Goal: Transaction & Acquisition: Purchase product/service

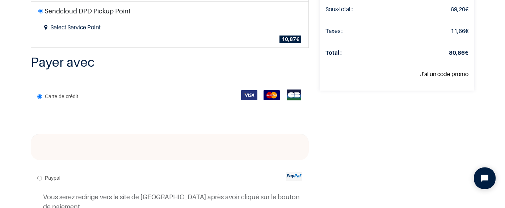
scroll to position [125, 0]
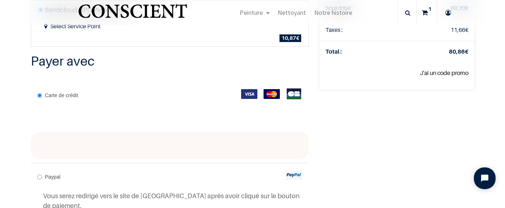
click at [210, 141] on div at bounding box center [170, 146] width 278 height 27
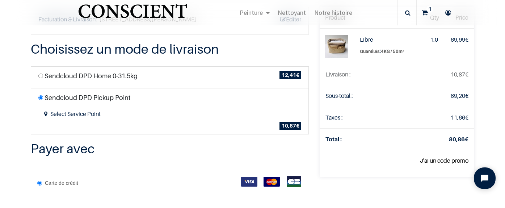
scroll to position [168, 0]
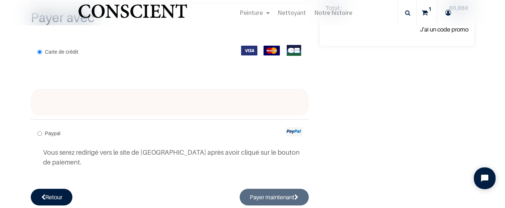
click at [246, 50] on img at bounding box center [249, 51] width 16 height 10
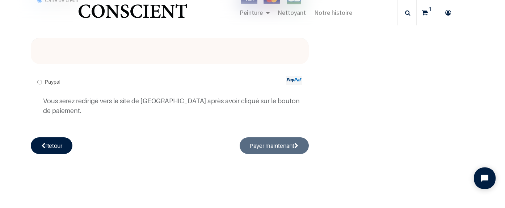
scroll to position [220, 0]
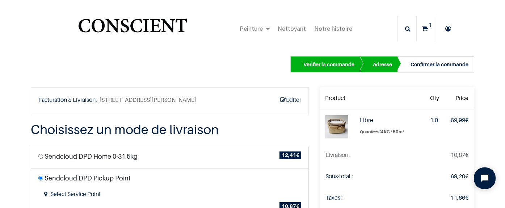
scroll to position [0, 0]
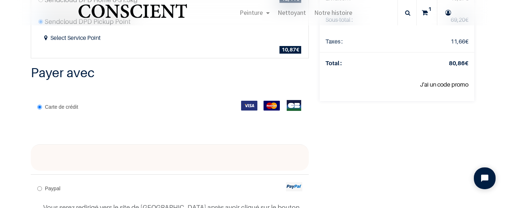
click at [244, 102] on img at bounding box center [249, 106] width 16 height 10
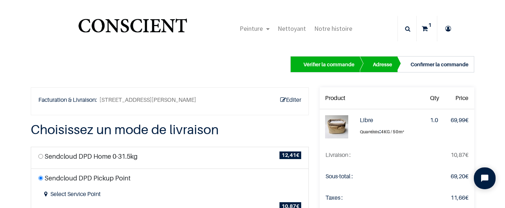
click at [424, 67] on div "Confirmer la commande" at bounding box center [440, 64] width 58 height 9
click at [340, 62] on div "Vérifier la commande" at bounding box center [328, 64] width 51 height 9
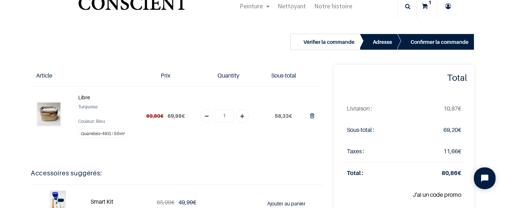
scroll to position [23, 0]
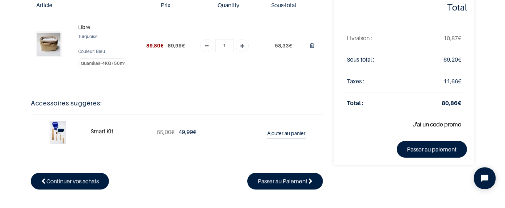
scroll to position [50, 0]
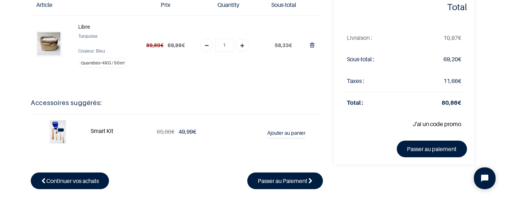
click at [415, 150] on link "Passer au paiement" at bounding box center [432, 149] width 71 height 17
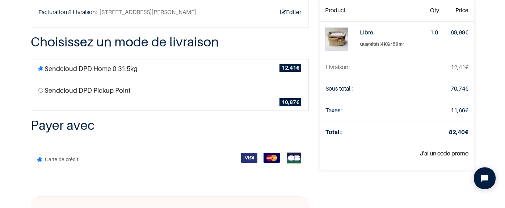
click at [109, 90] on label "Sendcloud DPD Pickup Point" at bounding box center [88, 90] width 86 height 10
radio input "true"
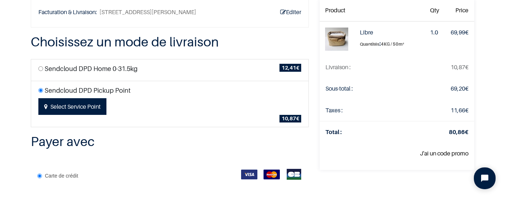
click at [91, 106] on button "Select Service Point" at bounding box center [72, 106] width 68 height 17
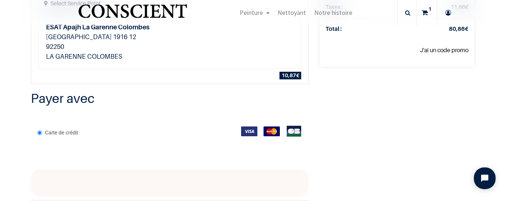
scroll to position [151, 0]
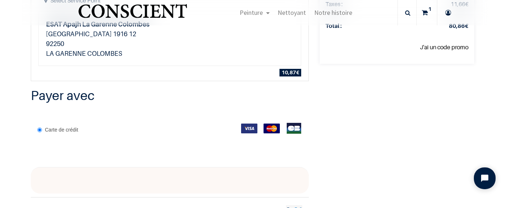
click at [247, 126] on img at bounding box center [249, 128] width 16 height 10
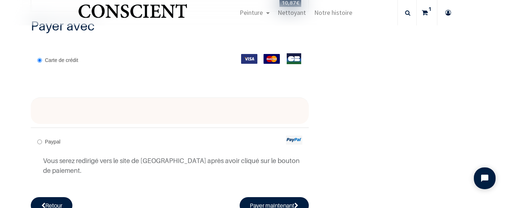
scroll to position [220, 0]
click at [267, 197] on button "Payer maintenant" at bounding box center [275, 205] width 70 height 17
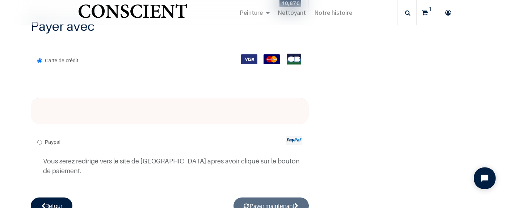
radio input "true"
